Goal: Check status: Check status

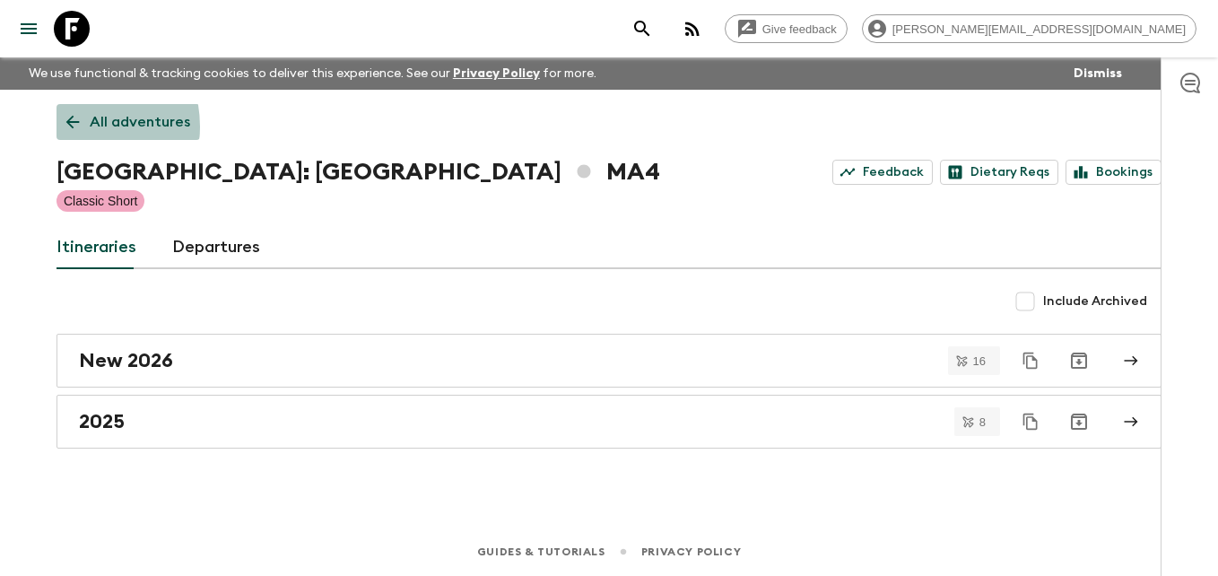
click at [69, 126] on icon at bounding box center [73, 122] width 20 height 20
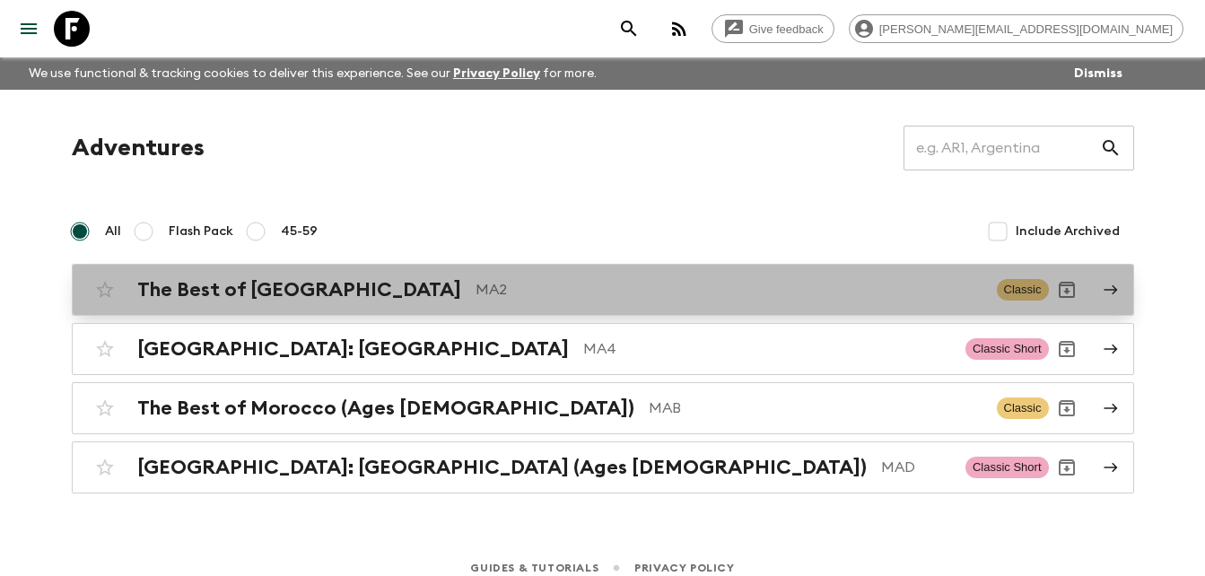
click at [227, 290] on h2 "The Best of [GEOGRAPHIC_DATA]" at bounding box center [299, 289] width 324 height 23
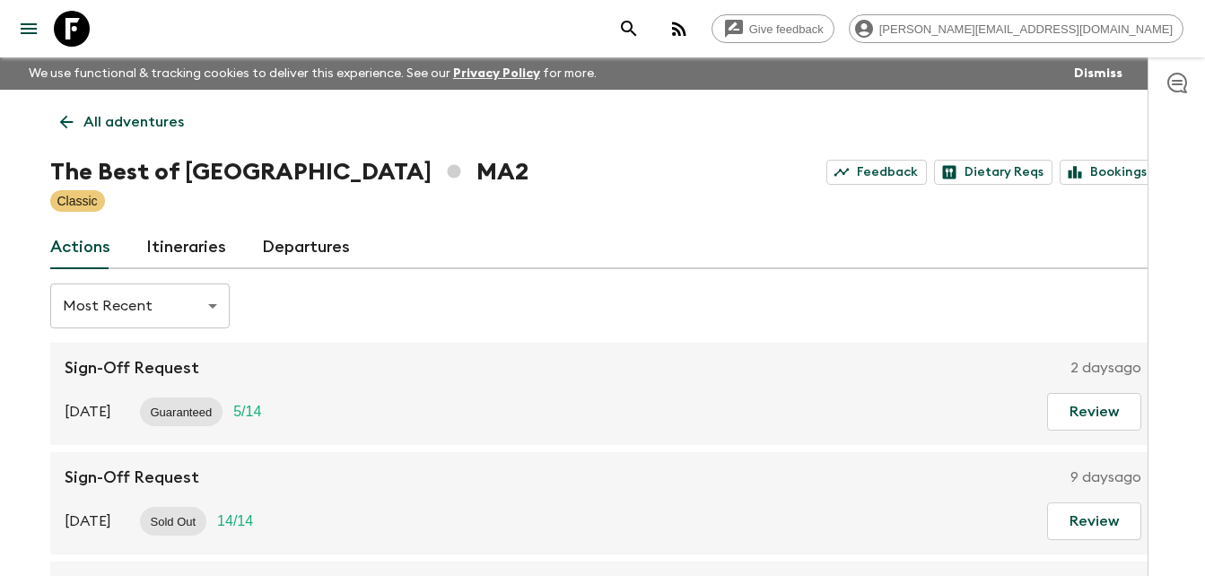
click at [174, 248] on link "Itineraries" at bounding box center [186, 247] width 80 height 43
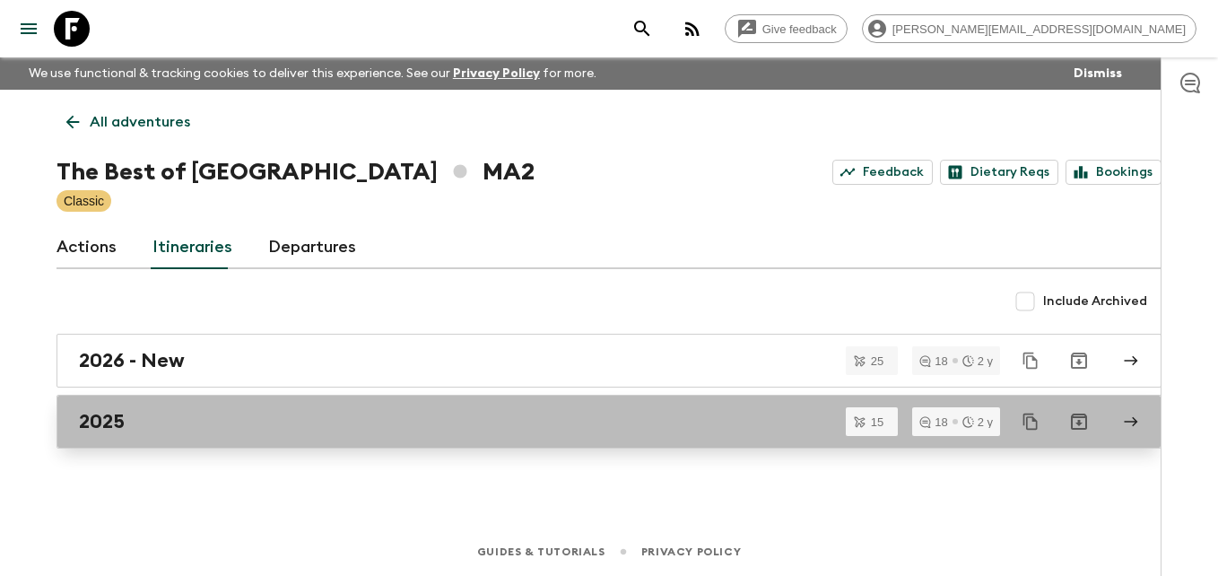
click at [133, 426] on div "2025" at bounding box center [592, 421] width 1026 height 23
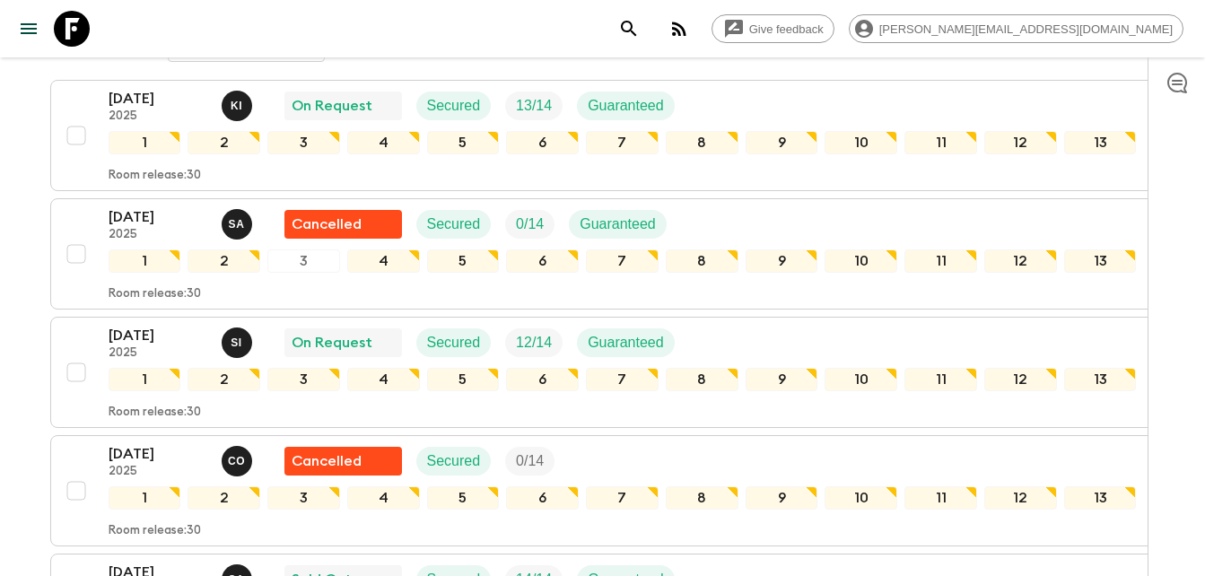
scroll to position [337, 0]
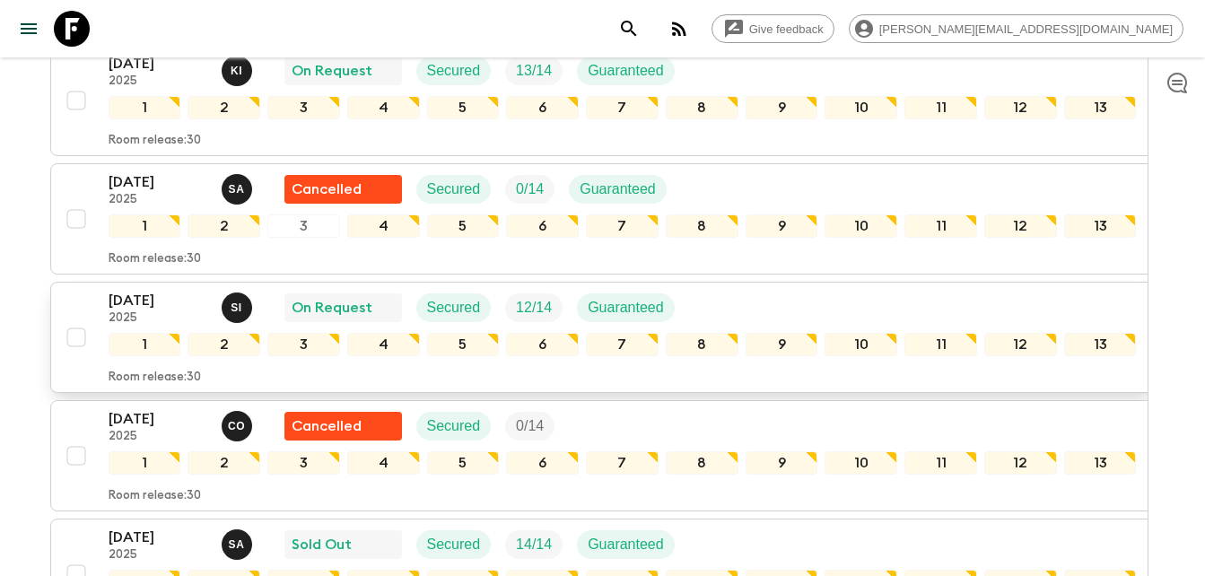
click at [126, 305] on p "[DATE]" at bounding box center [158, 301] width 99 height 22
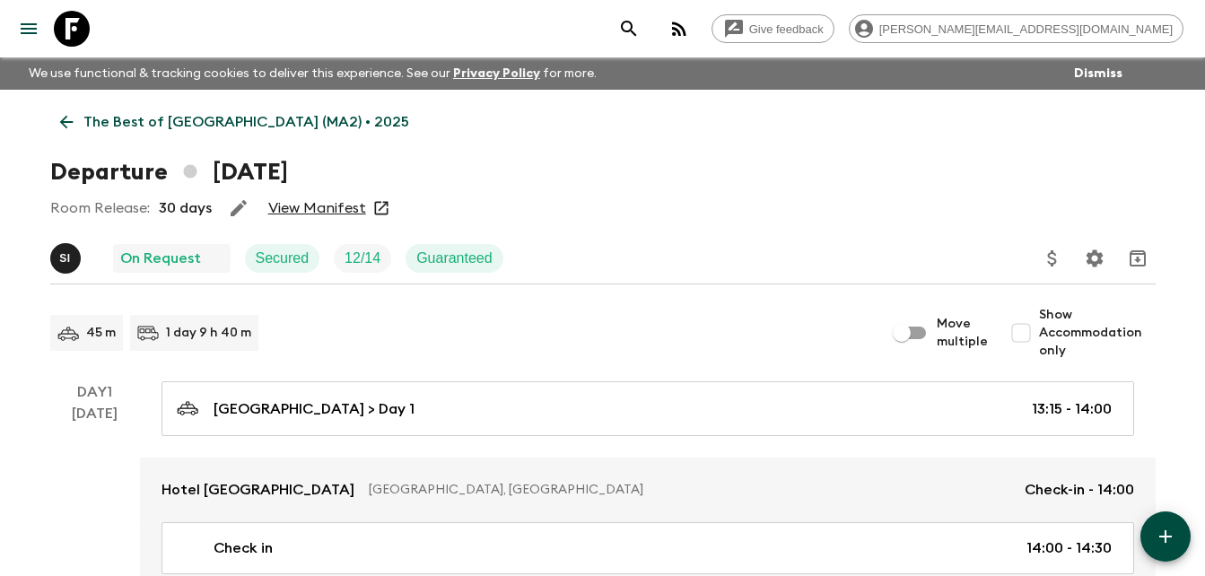
click at [331, 210] on link "View Manifest" at bounding box center [317, 208] width 98 height 18
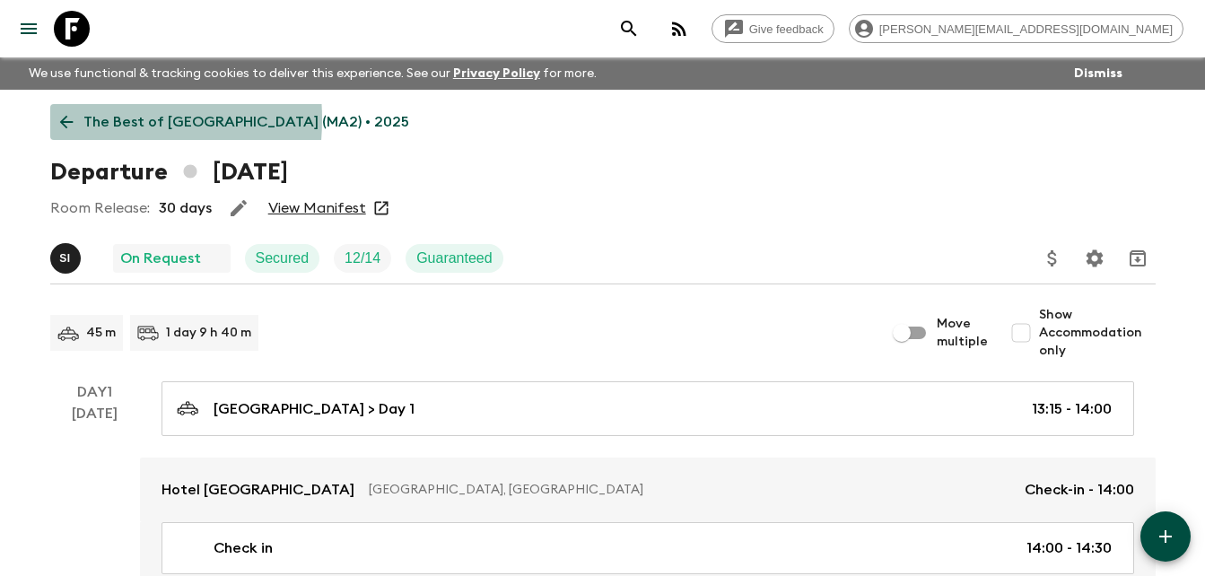
click at [63, 119] on icon at bounding box center [65, 122] width 13 height 13
